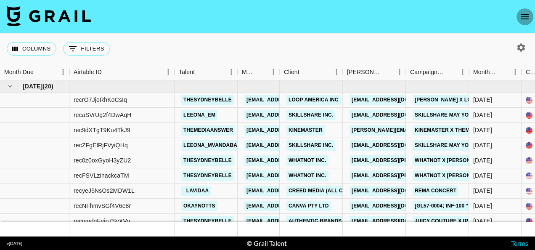
click at [530, 18] on button "open drawer" at bounding box center [525, 16] width 17 height 17
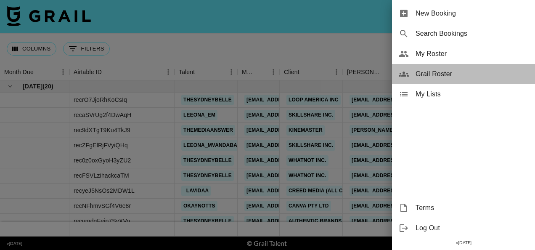
click at [445, 75] on span "Grail Roster" at bounding box center [472, 74] width 113 height 10
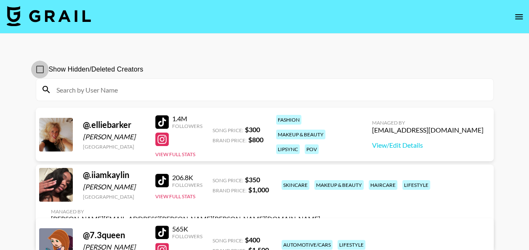
click at [35, 68] on input "Show Hidden/Deleted Creators" at bounding box center [40, 70] width 18 height 18
checkbox input "true"
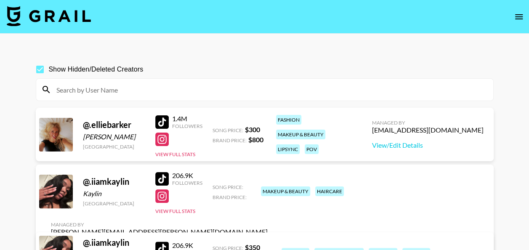
click at [247, 93] on input at bounding box center [269, 89] width 437 height 13
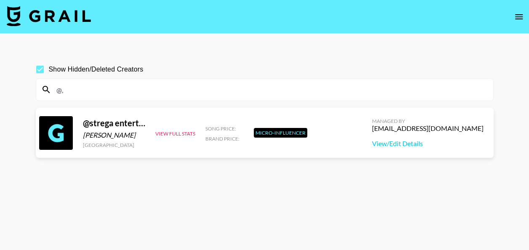
type input "@"
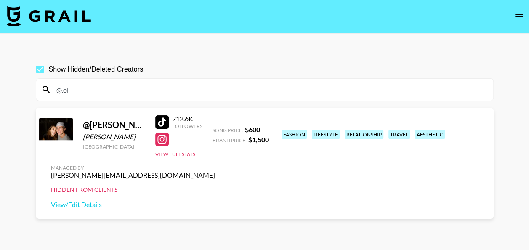
type input "@.oli"
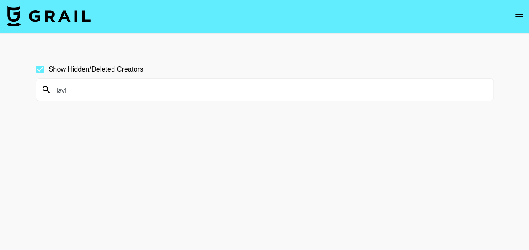
click at [278, 151] on section "Show Hidden/Deleted Creators lavi" at bounding box center [265, 145] width 458 height 183
click at [100, 89] on input "lavi" at bounding box center [269, 89] width 437 height 13
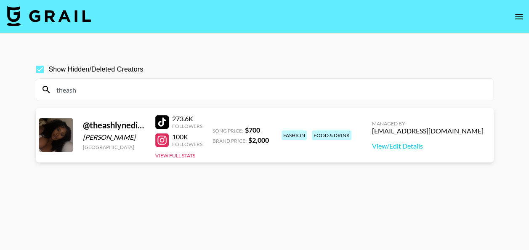
click at [100, 211] on section "Show Hidden/Deleted Creators theash @ theashlynedith [PERSON_NAME] [GEOGRAPHIC_…" at bounding box center [265, 145] width 458 height 183
click at [86, 88] on input "theash" at bounding box center [269, 89] width 437 height 13
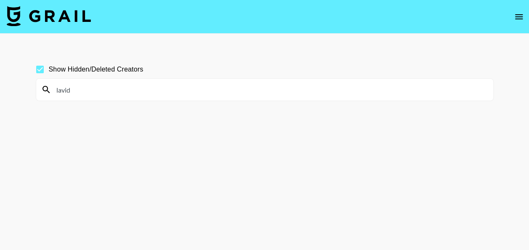
click at [260, 182] on section "Show Hidden/Deleted Creators lavid" at bounding box center [265, 145] width 458 height 183
click at [98, 88] on input "lavid" at bounding box center [269, 89] width 437 height 13
click at [305, 156] on section "Show Hidden/Deleted Creators angel" at bounding box center [265, 145] width 458 height 183
click at [514, 14] on icon "open drawer" at bounding box center [519, 17] width 10 height 10
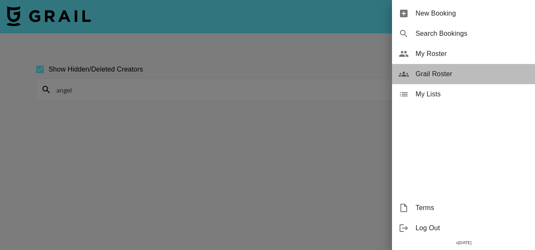
click at [446, 78] on span "Grail Roster" at bounding box center [472, 74] width 113 height 10
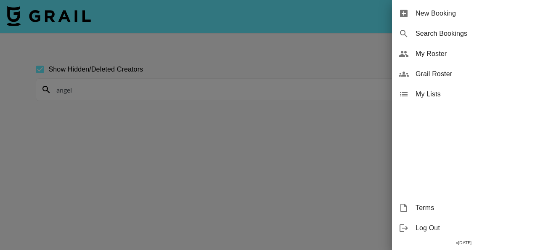
click at [163, 159] on div at bounding box center [267, 125] width 535 height 250
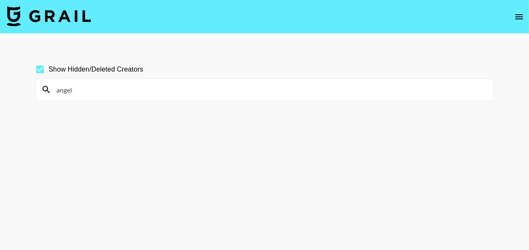
drag, startPoint x: 81, startPoint y: 88, endPoint x: 51, endPoint y: 88, distance: 29.9
click at [51, 88] on input "angel" at bounding box center [269, 89] width 437 height 13
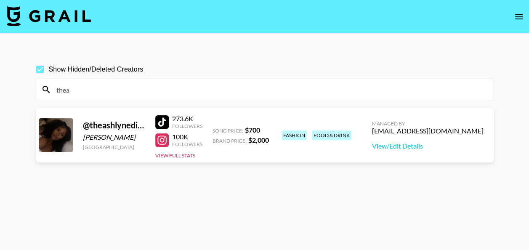
click at [248, 199] on section "Show Hidden/Deleted Creators thea @ theashlynedith [PERSON_NAME] [GEOGRAPHIC_DA…" at bounding box center [265, 145] width 458 height 183
drag, startPoint x: 159, startPoint y: 89, endPoint x: 60, endPoint y: 82, distance: 99.5
click at [60, 83] on input "thea" at bounding box center [269, 89] width 437 height 13
type input "t"
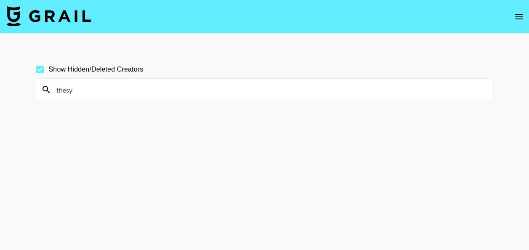
type input "thesydneybelle"
click at [147, 172] on section "Show Hidden/Deleted Creators thesydneybelle" at bounding box center [265, 145] width 458 height 183
click at [517, 13] on icon "open drawer" at bounding box center [519, 17] width 10 height 10
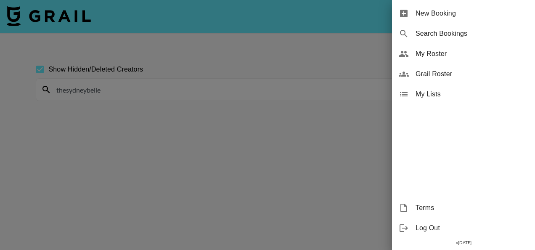
click at [322, 138] on div at bounding box center [267, 125] width 535 height 250
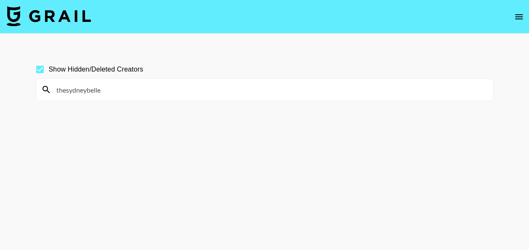
click at [15, 12] on img at bounding box center [49, 16] width 84 height 20
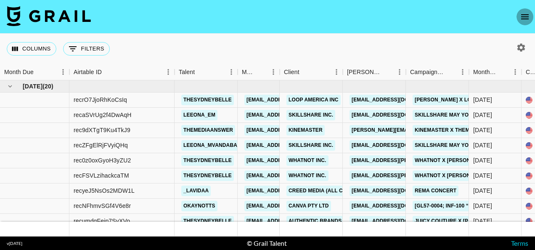
click at [523, 13] on icon "open drawer" at bounding box center [525, 17] width 10 height 10
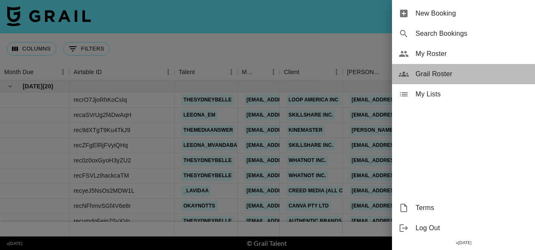
click at [450, 75] on span "Grail Roster" at bounding box center [472, 74] width 113 height 10
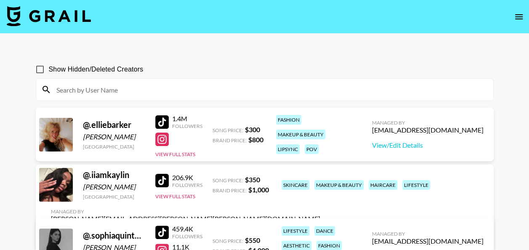
click at [244, 93] on input at bounding box center [269, 89] width 437 height 13
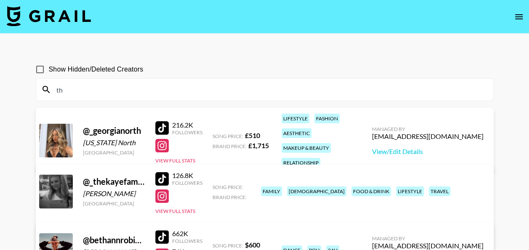
type input "t"
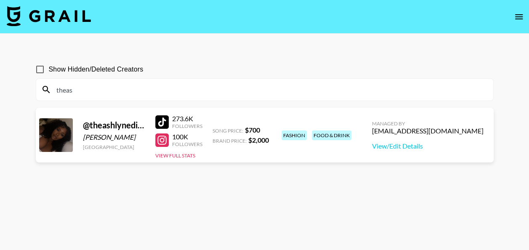
click at [224, 40] on main "Show Hidden/Deleted Creators theas @ theashlynedith [PERSON_NAME] [GEOGRAPHIC_D…" at bounding box center [264, 145] width 529 height 223
drag, startPoint x: 85, startPoint y: 93, endPoint x: 39, endPoint y: 98, distance: 46.6
click at [39, 98] on div "theas" at bounding box center [264, 90] width 457 height 22
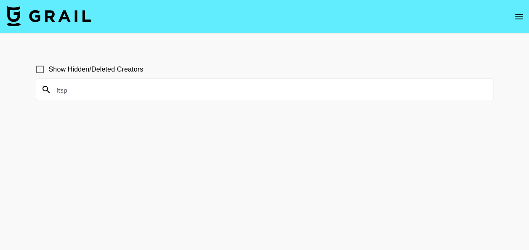
type input "itsp"
click at [247, 177] on section "Show Hidden/Deleted Creators itsp" at bounding box center [265, 145] width 458 height 183
